Goal: Information Seeking & Learning: Learn about a topic

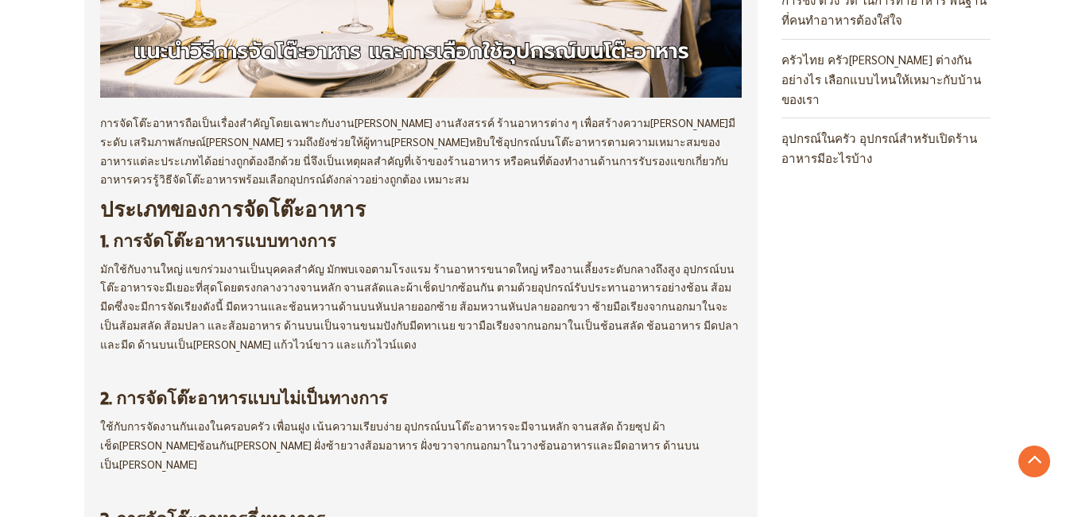
scroll to position [636, 0]
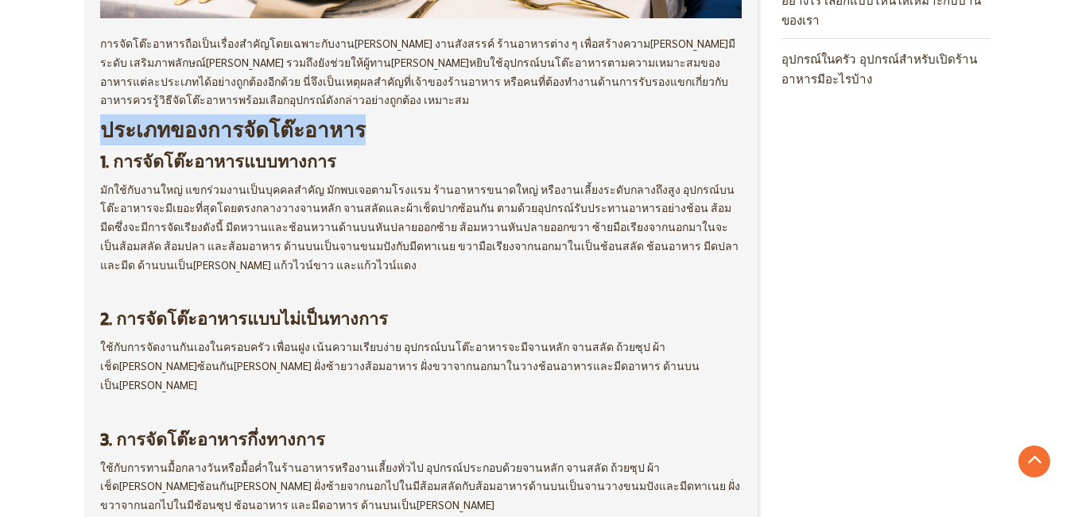
drag, startPoint x: 102, startPoint y: 129, endPoint x: 349, endPoint y: 130, distance: 247.1
click at [349, 130] on h2 "ประเภทของการจัดโต๊ะอาหาร" at bounding box center [421, 131] width 642 height 26
copy strong "ประเภทของการจัดโต๊ะอาหาร"
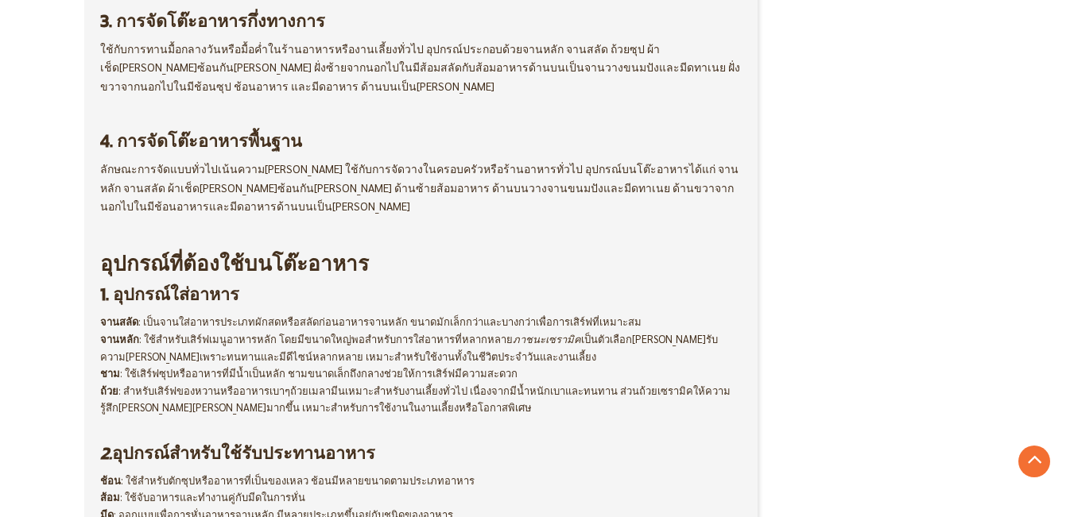
scroll to position [1112, 0]
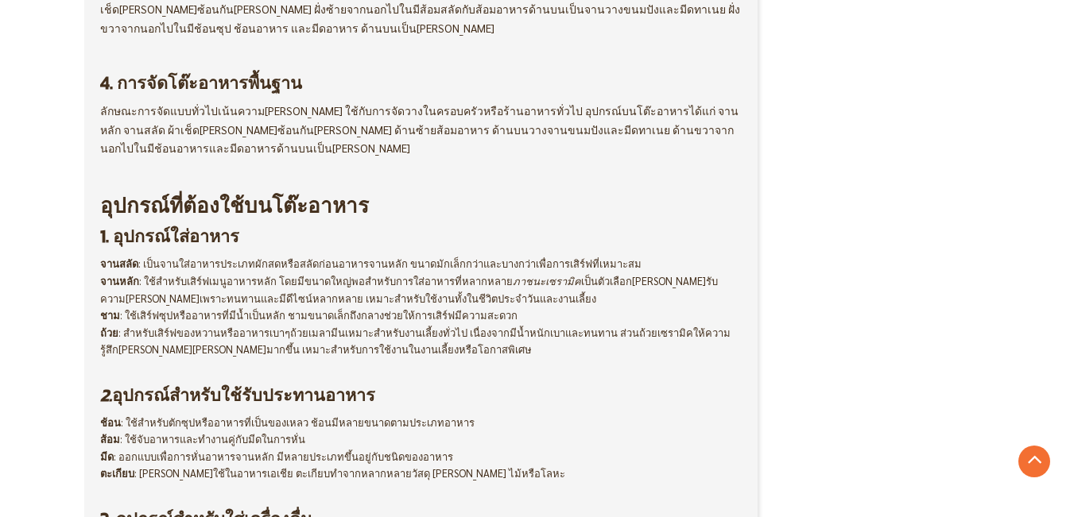
click at [98, 192] on div "ความรู้ บทความ Horetica Admin - [DATE]" at bounding box center [421, 153] width 674 height 2048
drag, startPoint x: 98, startPoint y: 192, endPoint x: 108, endPoint y: 188, distance: 10.8
click at [108, 188] on div "ความรู้ บทความ Horetica Admin - [DATE]" at bounding box center [421, 153] width 674 height 2048
click at [106, 190] on strong "อุปกรณ์ที่ต้องใช้บนโต๊ะอาหาร" at bounding box center [234, 205] width 269 height 31
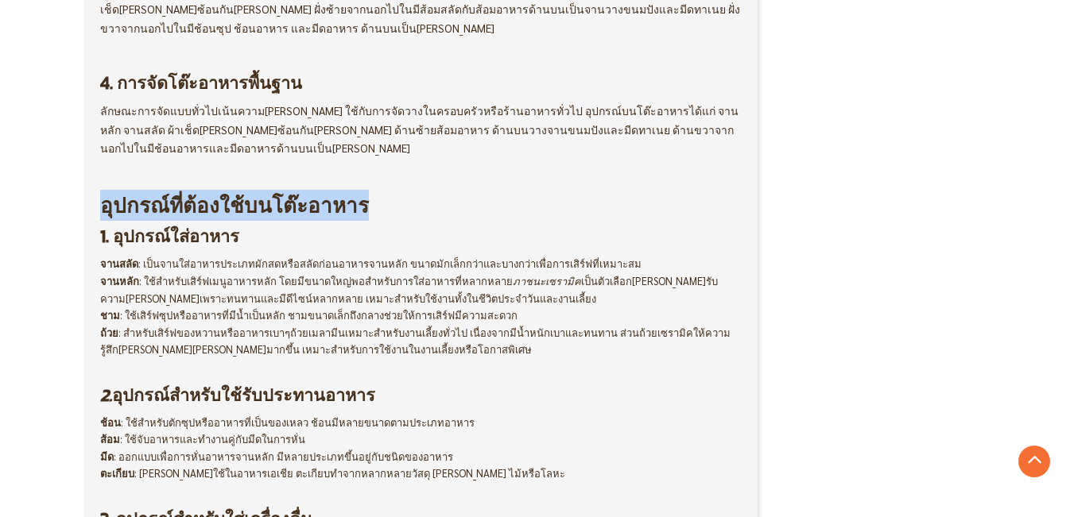
drag, startPoint x: 100, startPoint y: 188, endPoint x: 341, endPoint y: 180, distance: 240.9
click at [341, 190] on strong "อุปกรณ์ที่ต้องใช้บนโต๊ะอาหาร" at bounding box center [234, 205] width 269 height 31
copy strong "อุปกรณ์ที่ต้องใช้บนโต๊ะอาหาร"
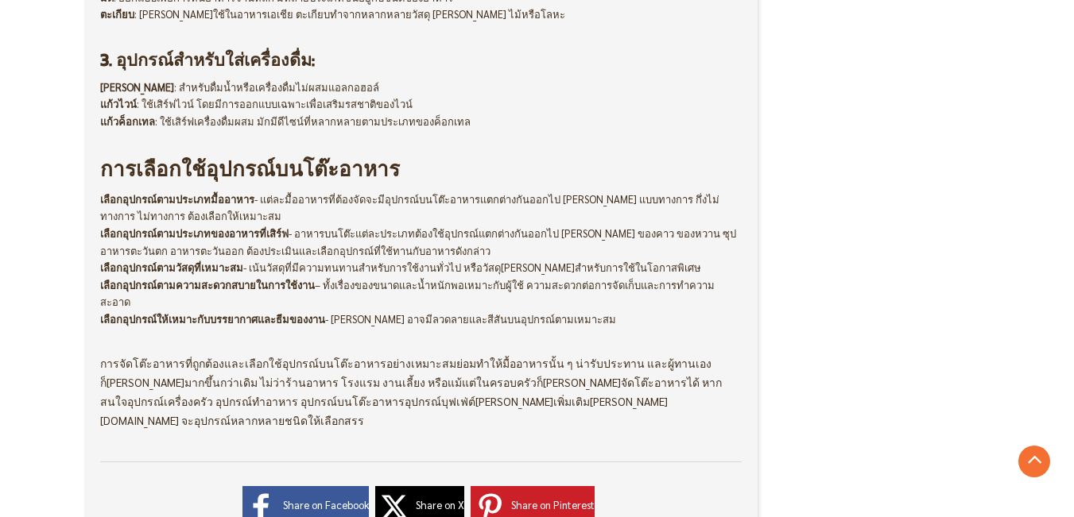
scroll to position [1589, 0]
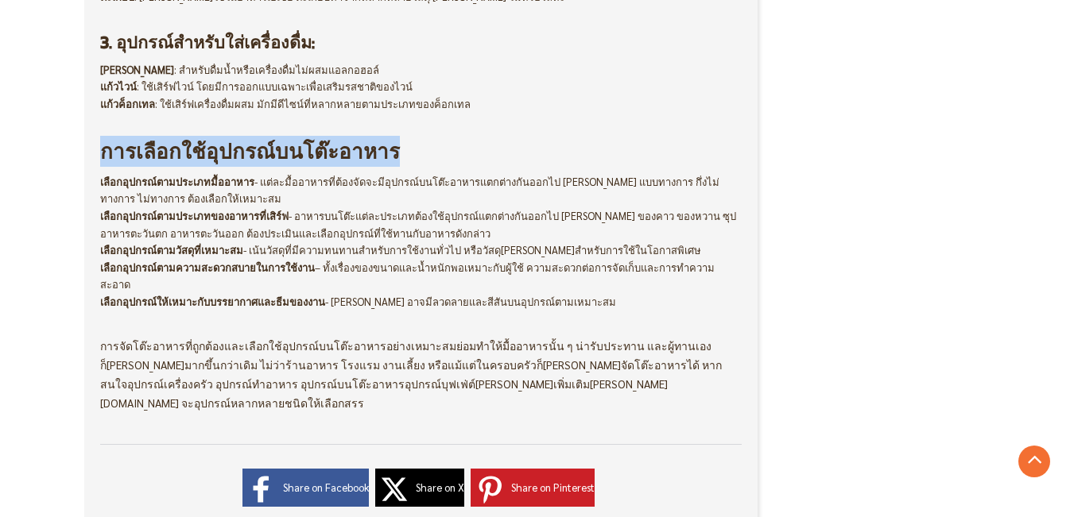
drag, startPoint x: 100, startPoint y: 138, endPoint x: 385, endPoint y: 141, distance: 284.5
click at [385, 141] on h2 "การเลือกใช้อุปกรณ์บนโต๊ะอาหาร" at bounding box center [421, 152] width 642 height 26
copy strong "การเลือกใช้อุปกรณ์บนโต๊ะอาหาร"
